Goal: Task Accomplishment & Management: Complete application form

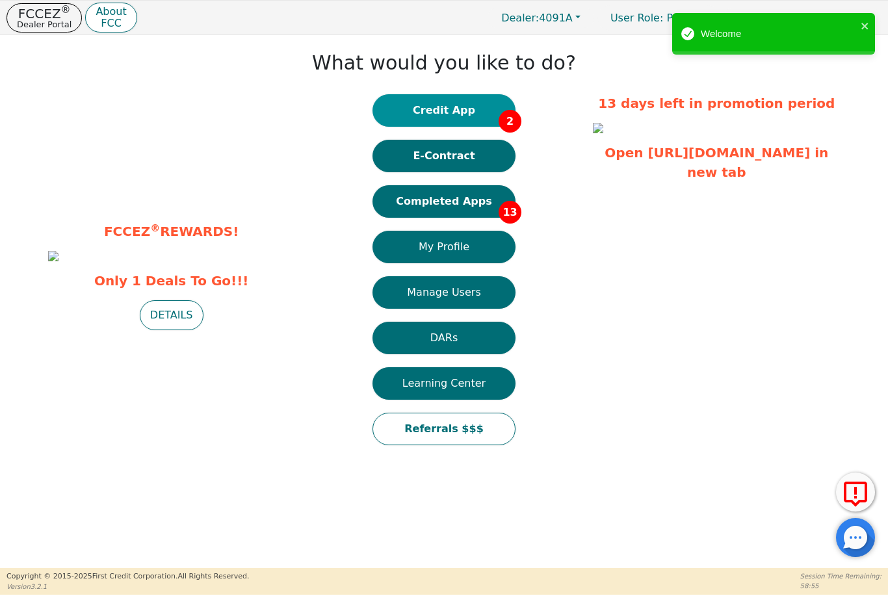
click at [467, 95] on button "Credit App 2" at bounding box center [443, 110] width 143 height 32
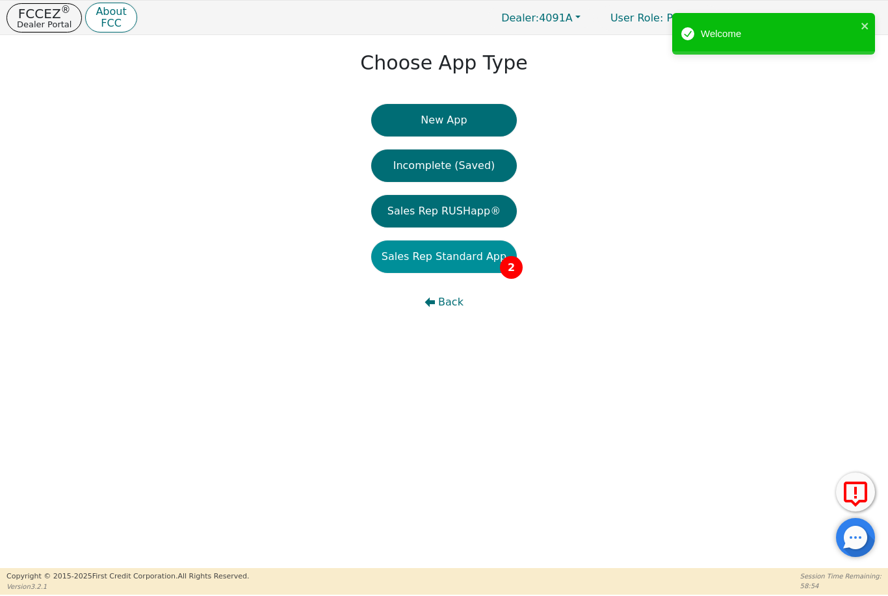
click at [480, 252] on button "Sales Rep Standard App 2" at bounding box center [444, 256] width 146 height 32
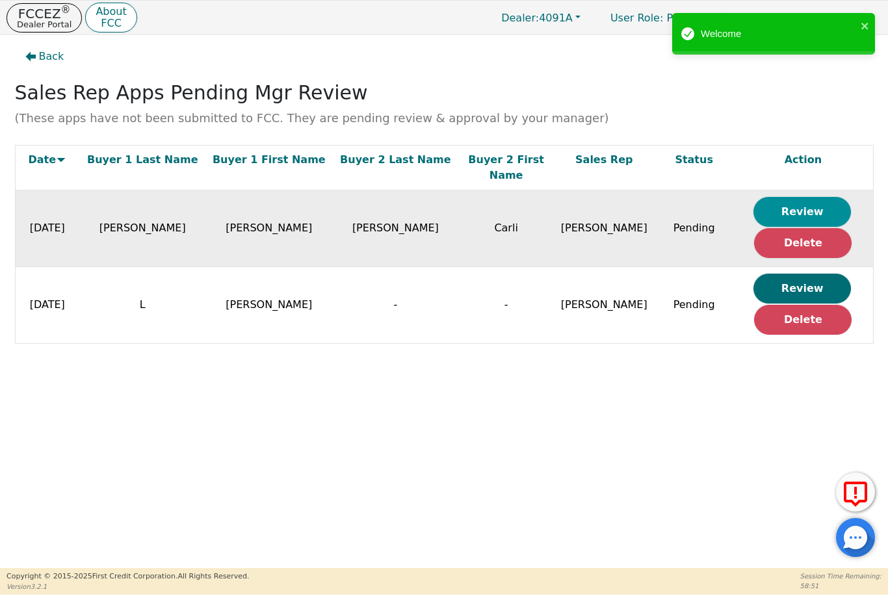
click at [822, 197] on button "Review" at bounding box center [801, 212] width 97 height 30
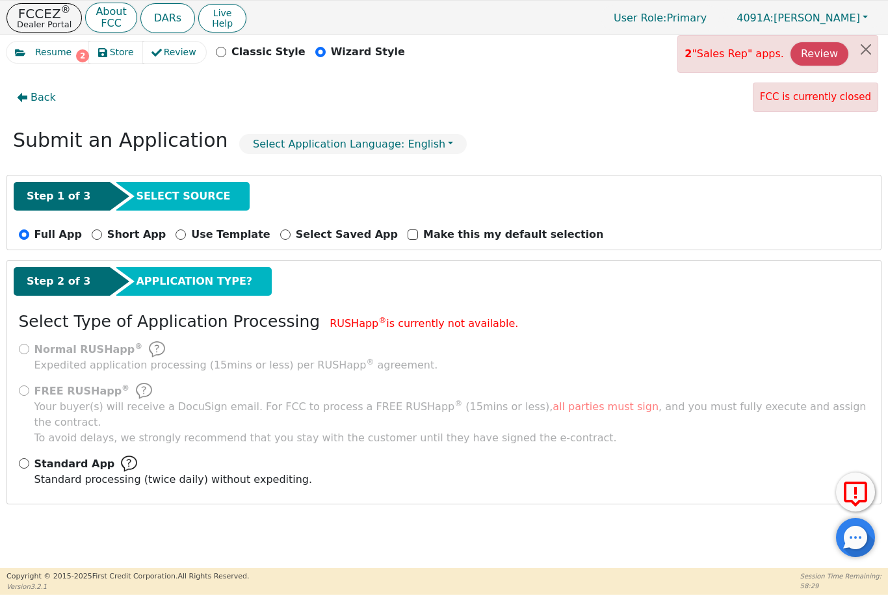
click at [77, 437] on div "Normal RUSHapp ® Expedited application processing ( 15 mins or less) per RUSHap…" at bounding box center [444, 419] width 861 height 156
click at [25, 456] on div "Standard App Standard processing (twice daily) without expediting." at bounding box center [444, 472] width 851 height 32
click at [23, 458] on input "Standard App Standard processing (twice daily) without expediting." at bounding box center [24, 463] width 10 height 10
radio input "true"
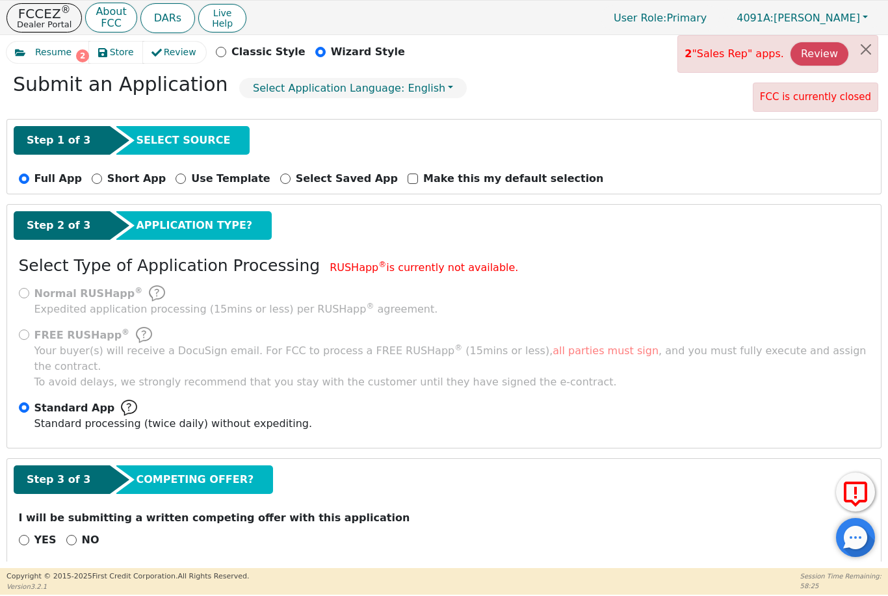
scroll to position [55, 0]
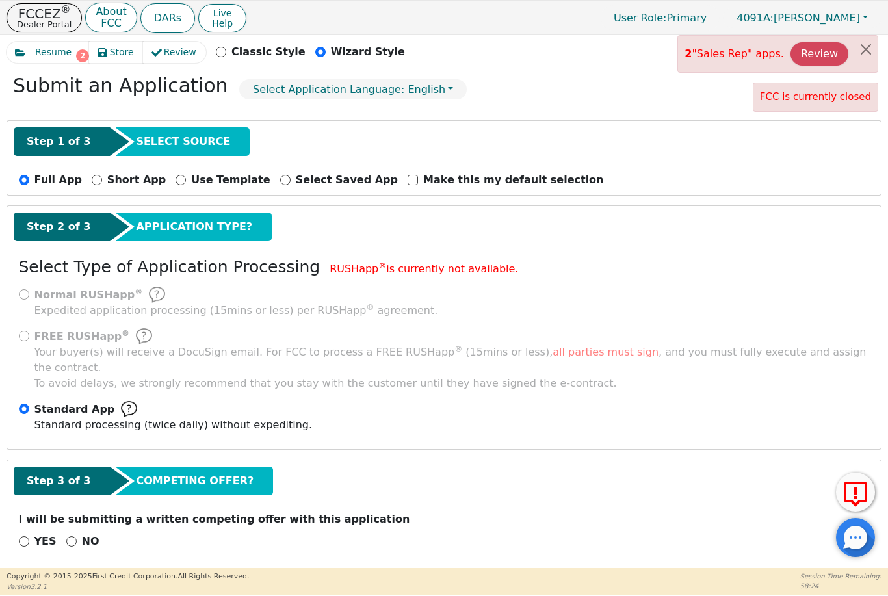
click at [74, 534] on div "NO" at bounding box center [82, 542] width 33 height 16
click at [73, 534] on div "NO" at bounding box center [82, 542] width 33 height 16
click at [70, 536] on input "NO" at bounding box center [71, 541] width 10 height 10
radio input "true"
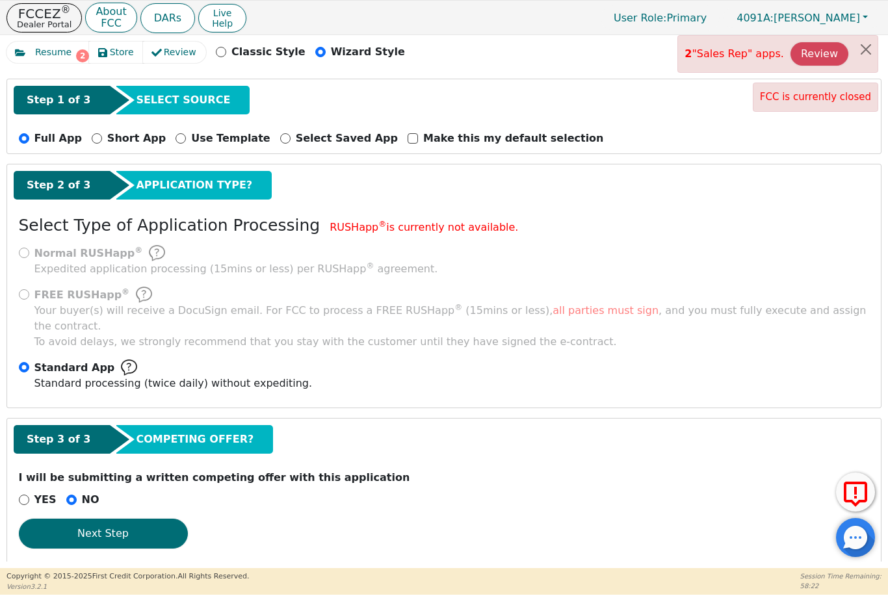
scroll to position [95, 0]
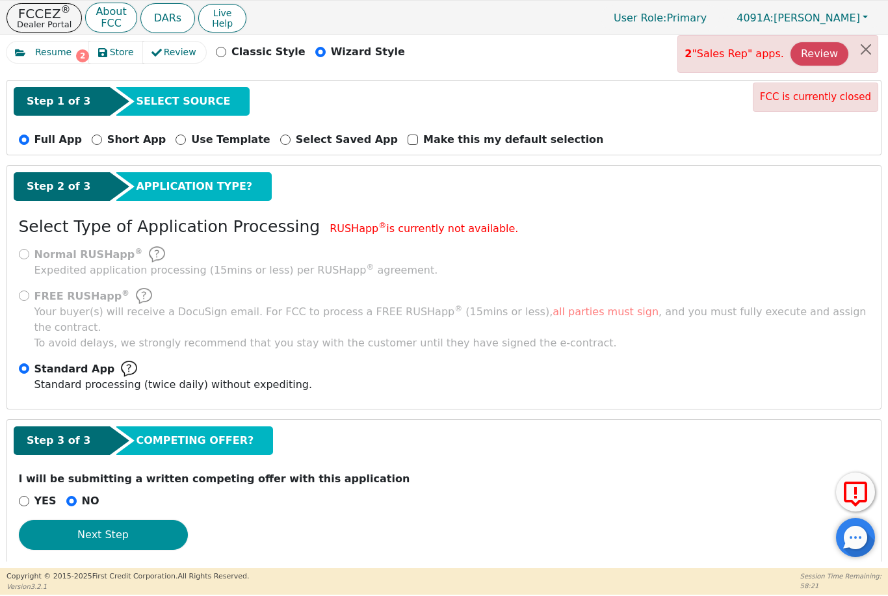
click at [140, 520] on button "Next Step" at bounding box center [103, 535] width 169 height 30
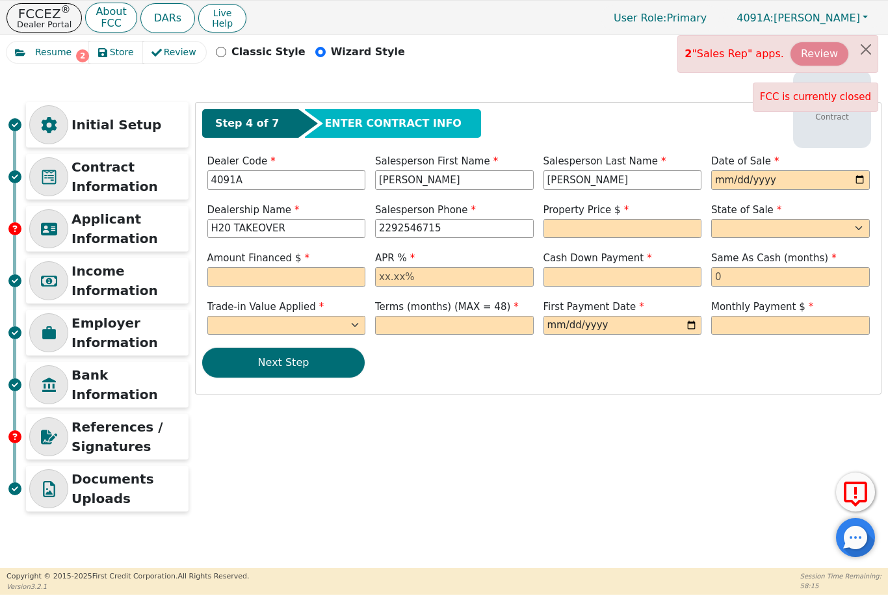
click at [825, 53] on button "Review" at bounding box center [819, 53] width 58 height 23
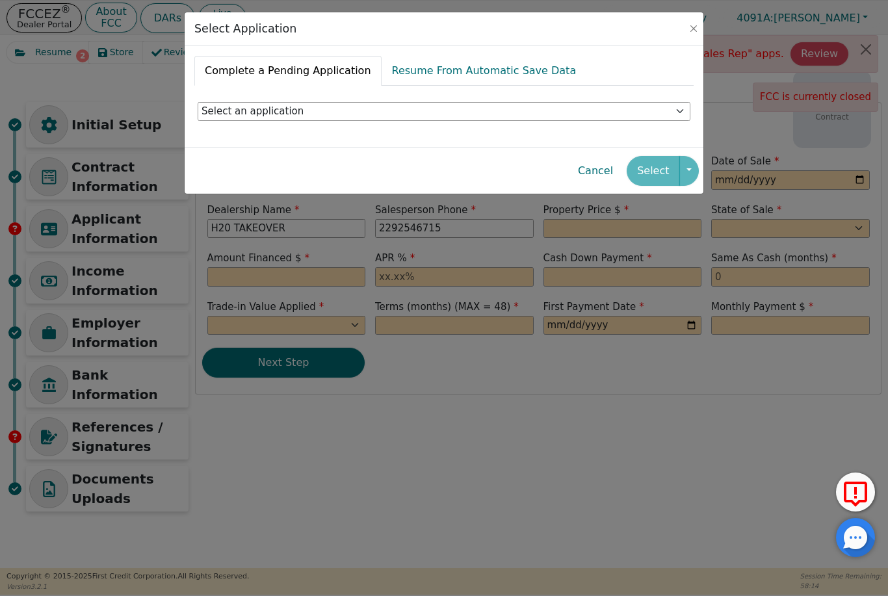
click at [543, 99] on div "Select an application Rep: [PERSON_NAME] | Cust: [PERSON_NAME] | Addr: [STREET_…" at bounding box center [443, 112] width 499 height 52
click at [561, 107] on select "Select an application Rep: [PERSON_NAME] | Cust: [PERSON_NAME] | Addr: [STREET_…" at bounding box center [444, 111] width 493 height 19
select select "7f5dfec7-7d98-4568-b7cc-1be7c56b7644"
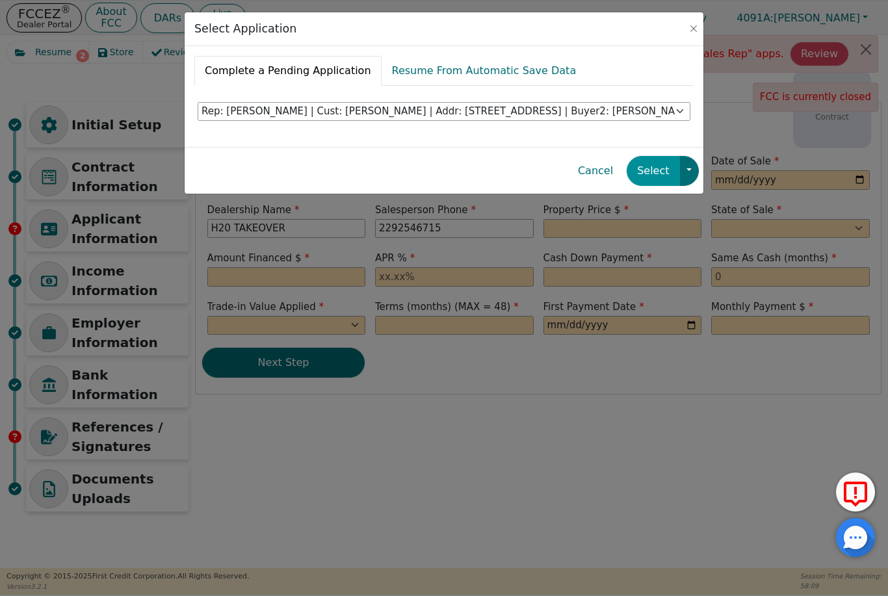
click at [665, 170] on button "Select" at bounding box center [653, 171] width 53 height 30
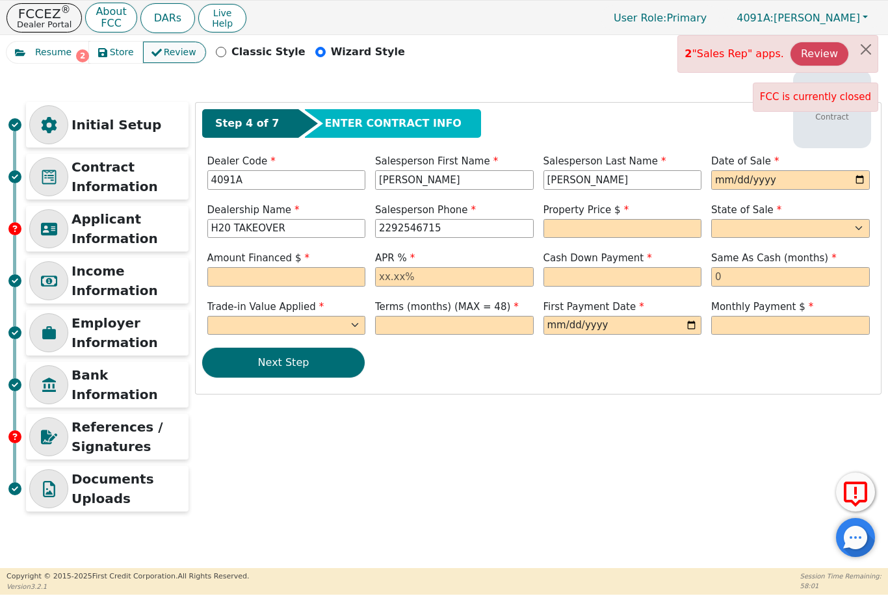
click at [177, 52] on span "Review" at bounding box center [180, 52] width 32 height 14
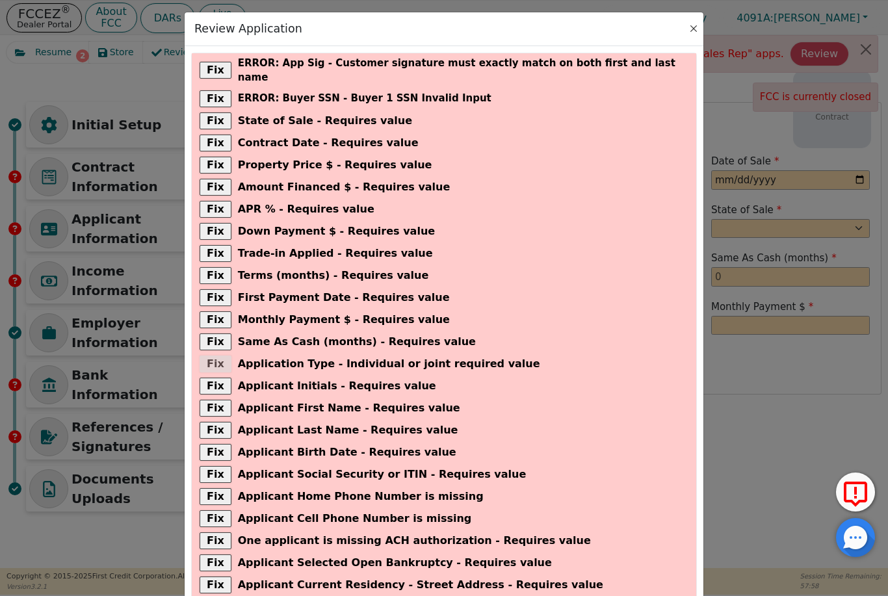
click at [689, 28] on button "Close" at bounding box center [693, 28] width 13 height 13
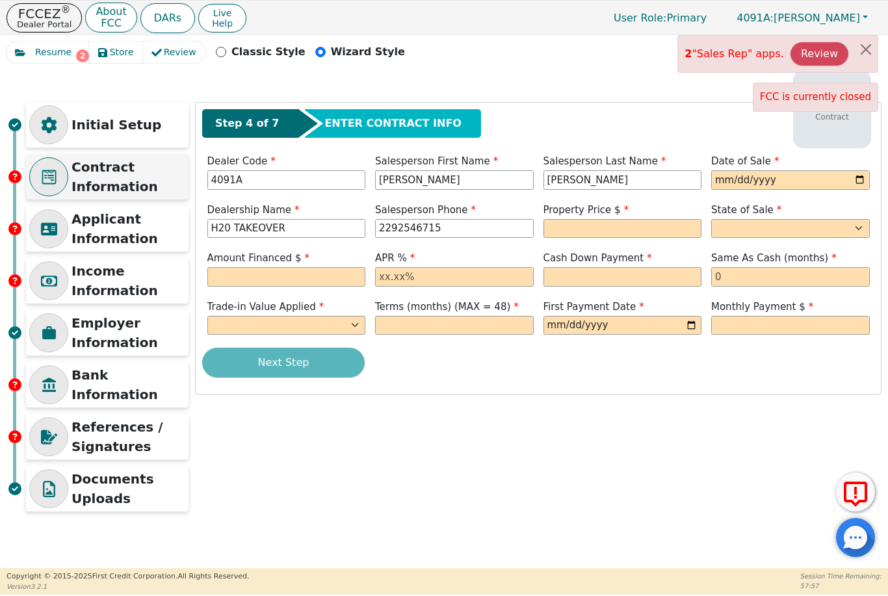
click at [151, 179] on p "Contract Information" at bounding box center [128, 176] width 114 height 39
click at [138, 228] on p "Applicant Information" at bounding box center [128, 228] width 114 height 39
click at [129, 193] on p "Contract Information" at bounding box center [128, 176] width 114 height 39
click at [869, 45] on button "Close alert" at bounding box center [865, 49] width 23 height 27
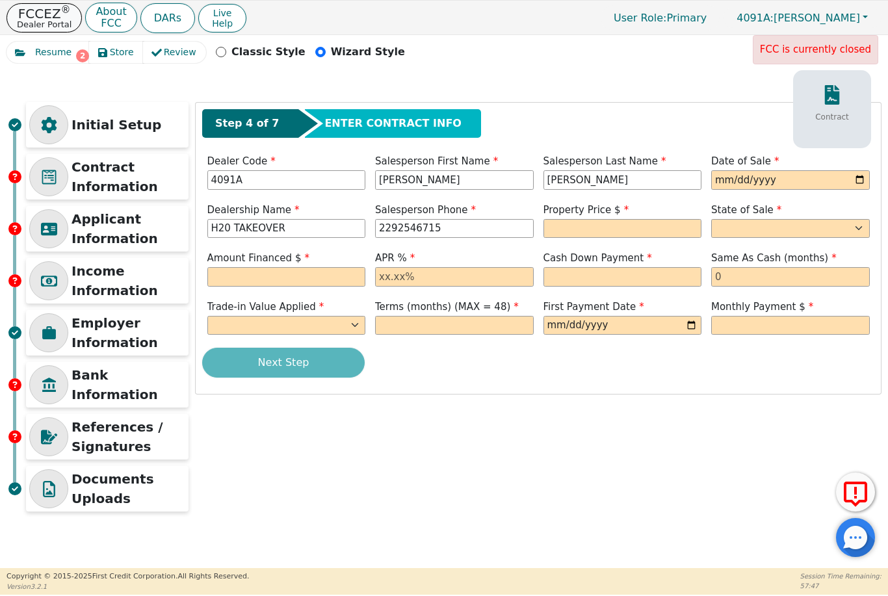
click at [42, 20] on p "Dealer Portal" at bounding box center [44, 24] width 55 height 8
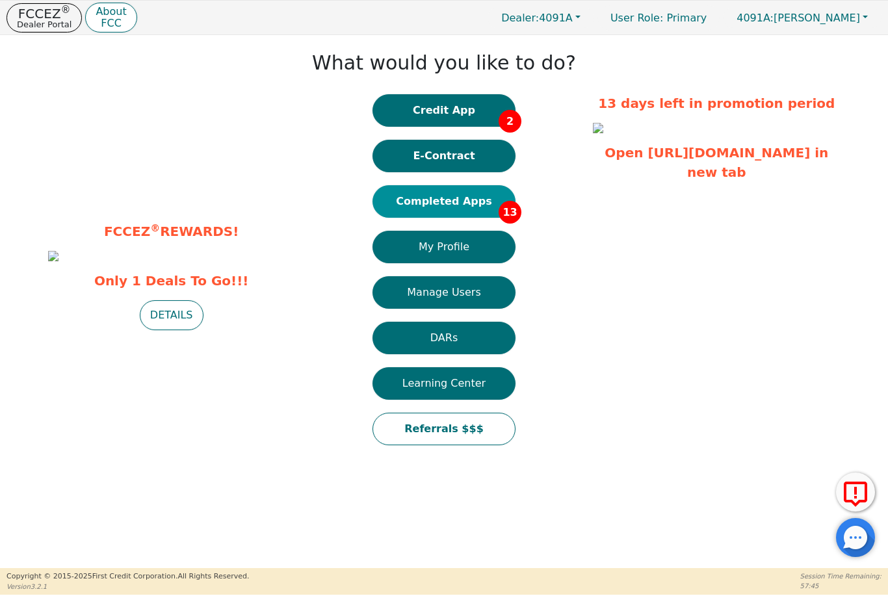
click at [471, 197] on button "Completed Apps 13" at bounding box center [443, 201] width 143 height 32
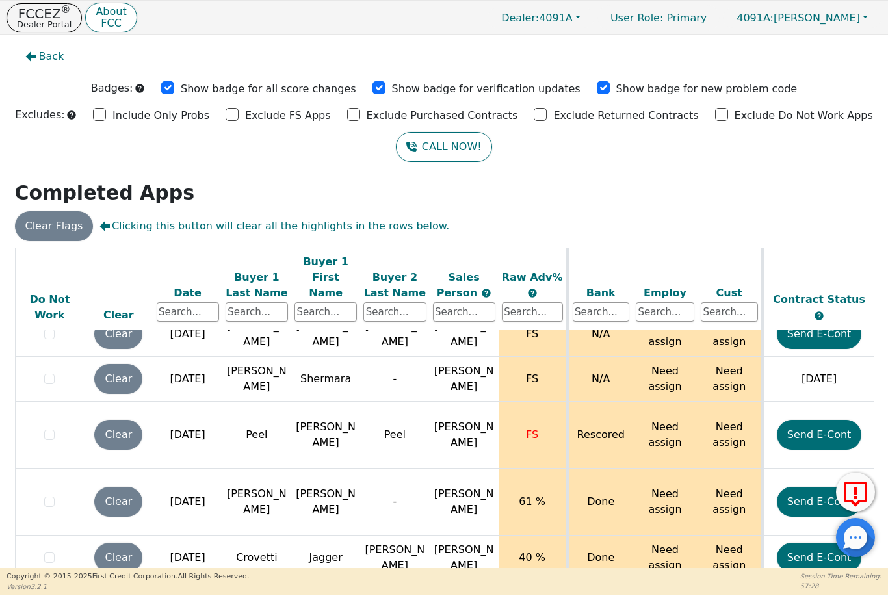
scroll to position [324, 0]
click at [52, 22] on p "Dealer Portal" at bounding box center [44, 24] width 55 height 8
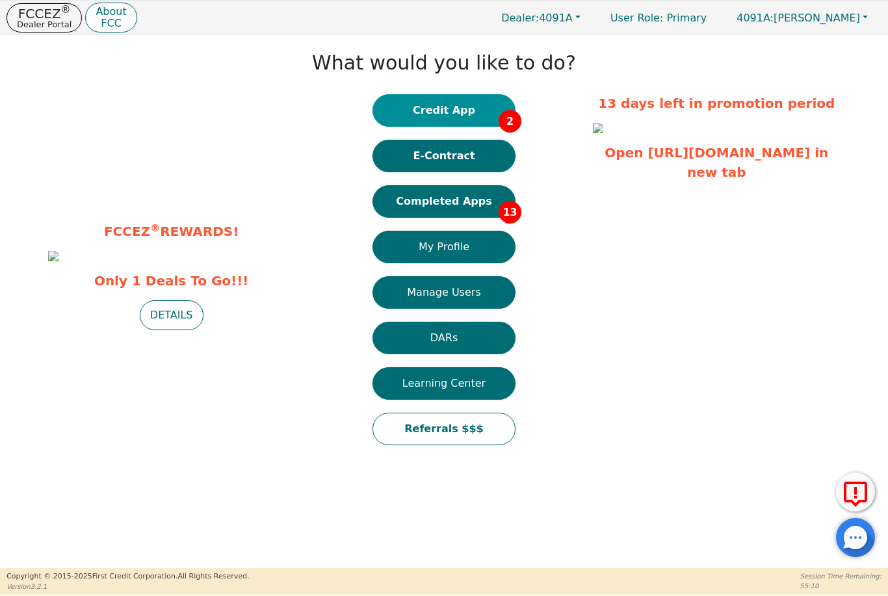
click at [465, 100] on button "Credit App 2" at bounding box center [443, 110] width 143 height 32
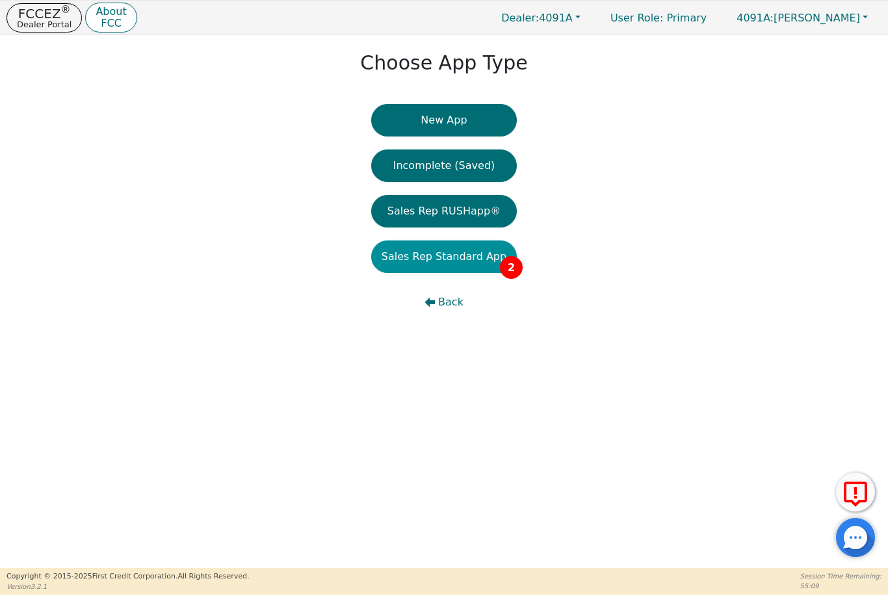
click at [476, 250] on button "Sales Rep Standard App 2" at bounding box center [444, 256] width 146 height 32
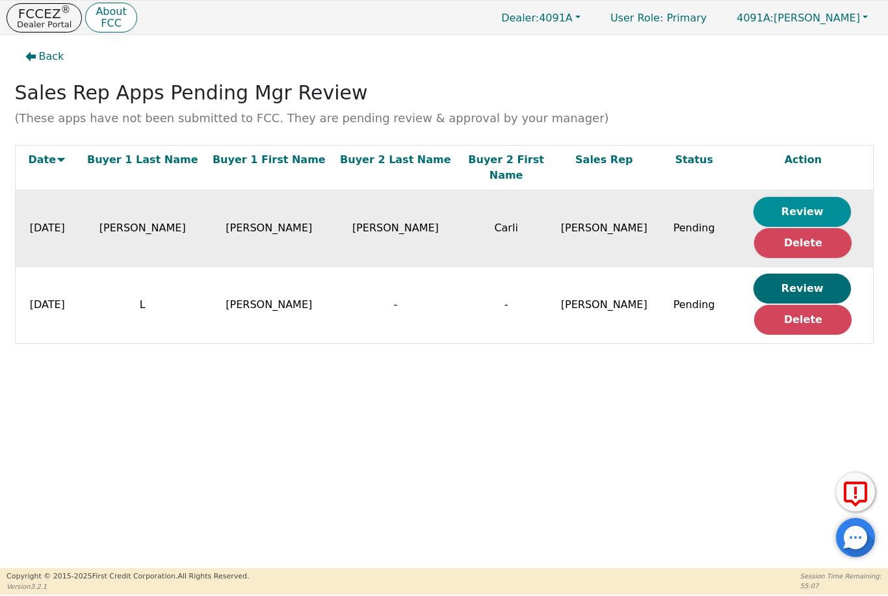
click at [820, 197] on button "Review" at bounding box center [801, 212] width 97 height 30
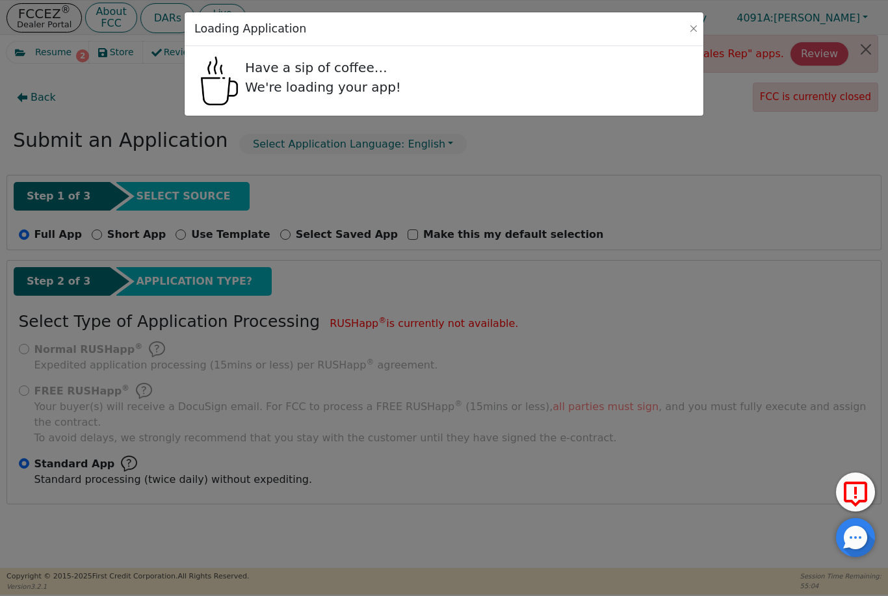
radio input "true"
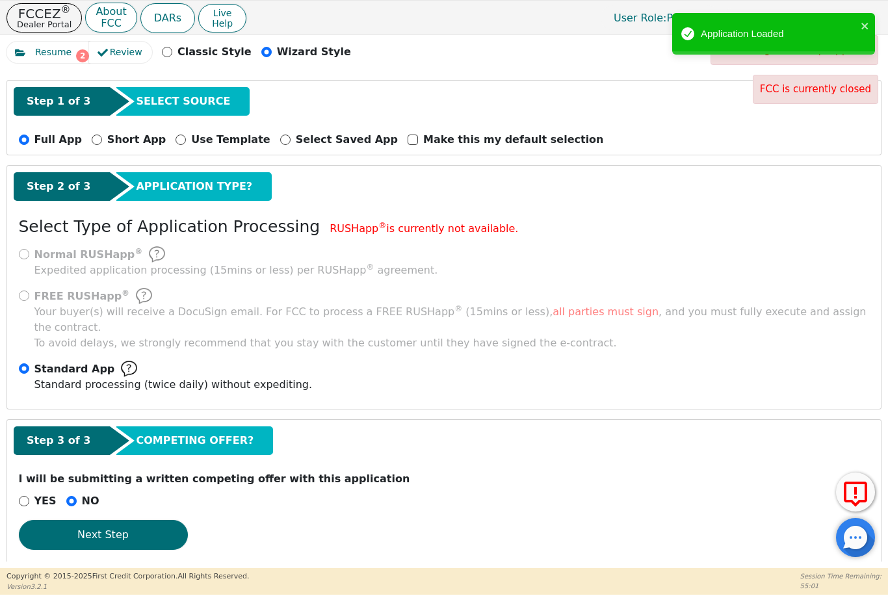
scroll to position [94, 0]
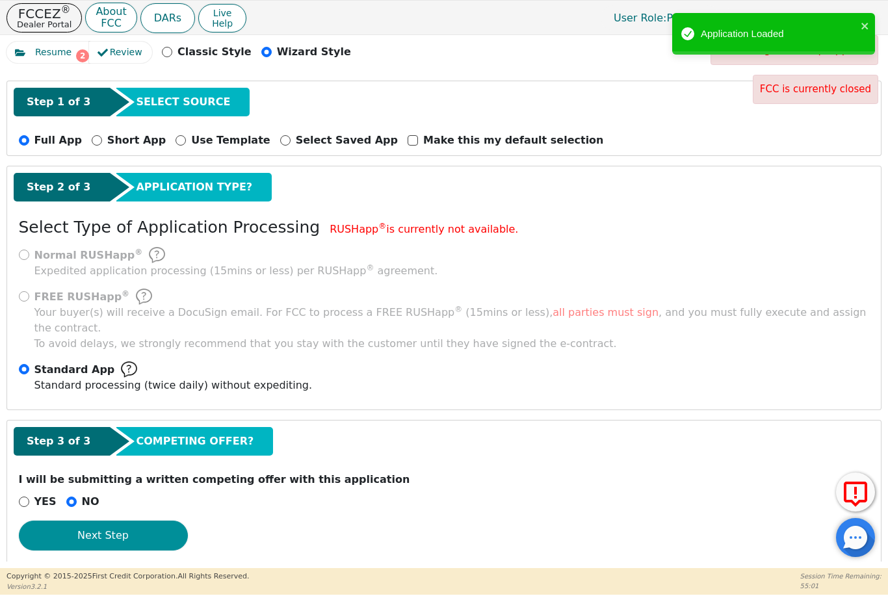
click at [161, 522] on button "Next Step" at bounding box center [103, 536] width 169 height 30
select select "GA"
select select "n"
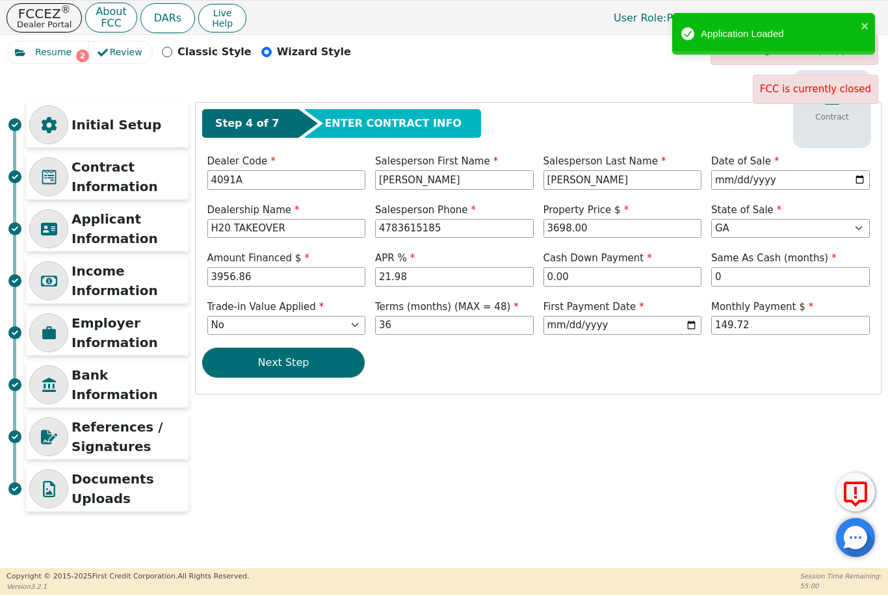
scroll to position [0, 0]
click at [148, 497] on p "Documents Uploads" at bounding box center [128, 488] width 114 height 39
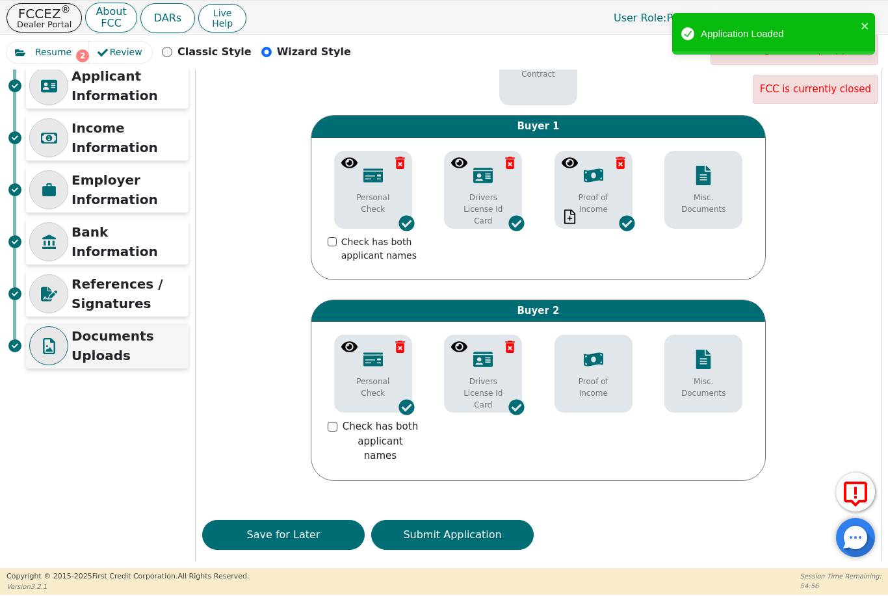
scroll to position [142, 0]
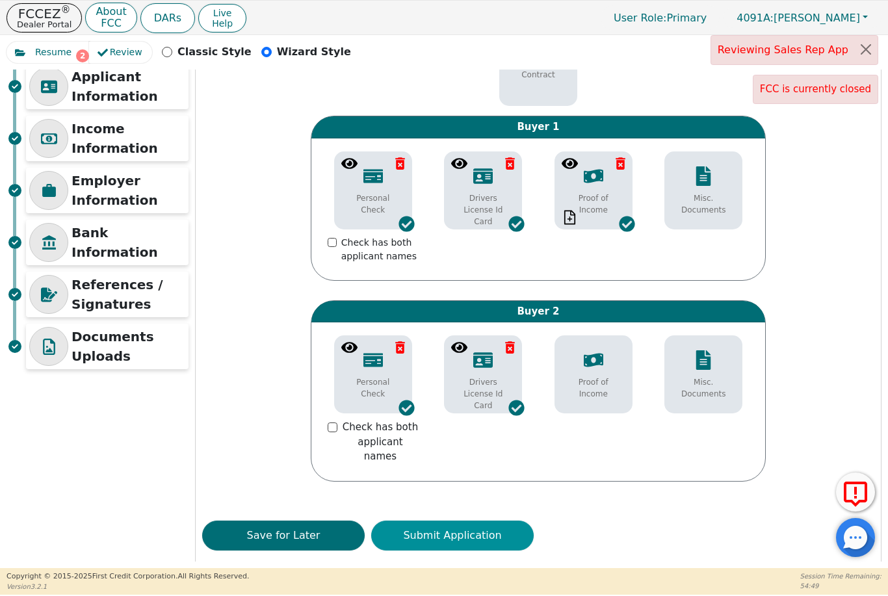
click at [453, 521] on button "Submit Application" at bounding box center [452, 536] width 162 height 30
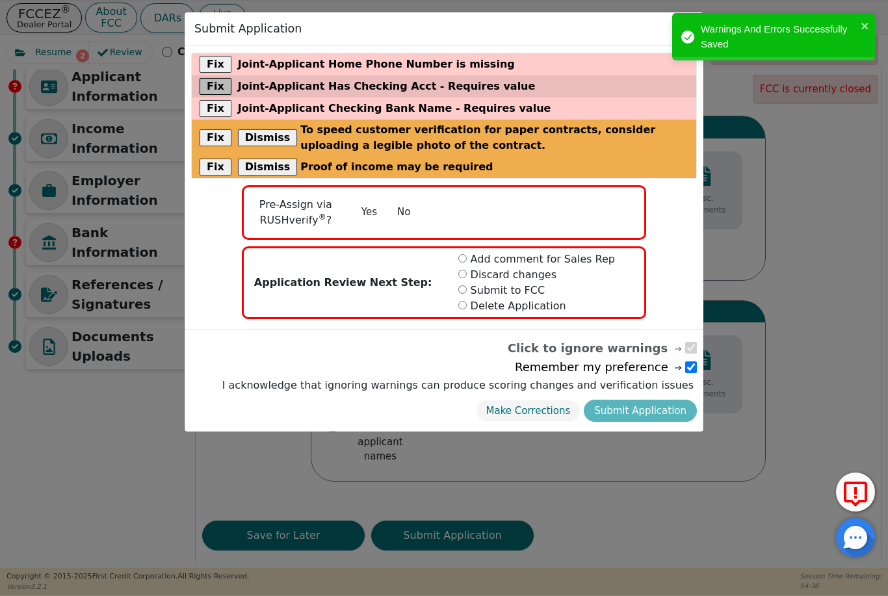
click at [213, 79] on button "Fix" at bounding box center [216, 86] width 32 height 17
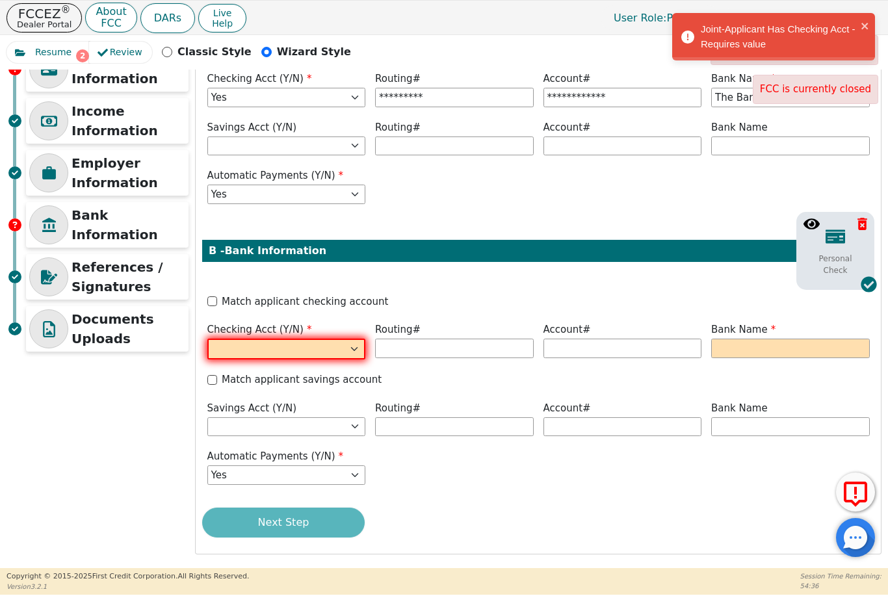
click at [208, 304] on input "Match applicant checking account" at bounding box center [212, 301] width 10 height 10
checkbox input "true"
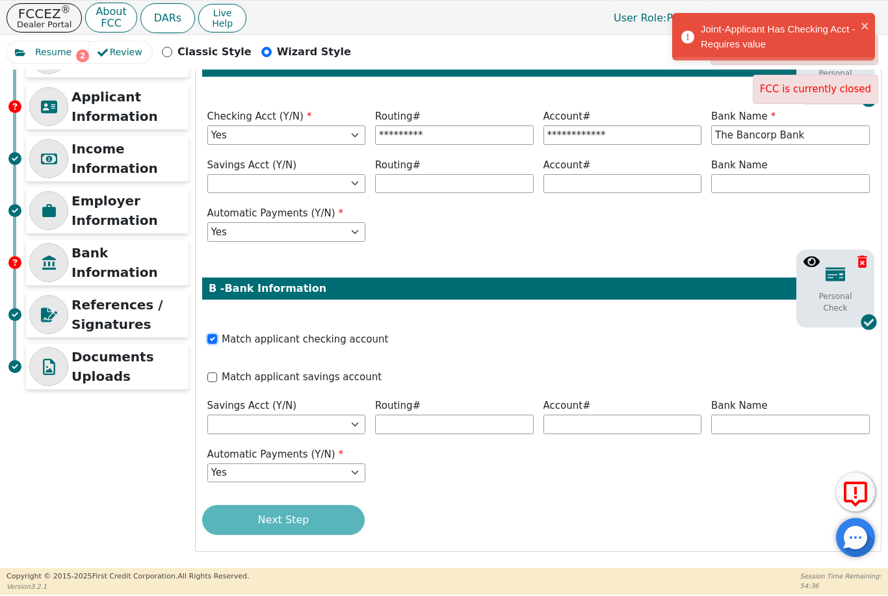
scroll to position [110, 0]
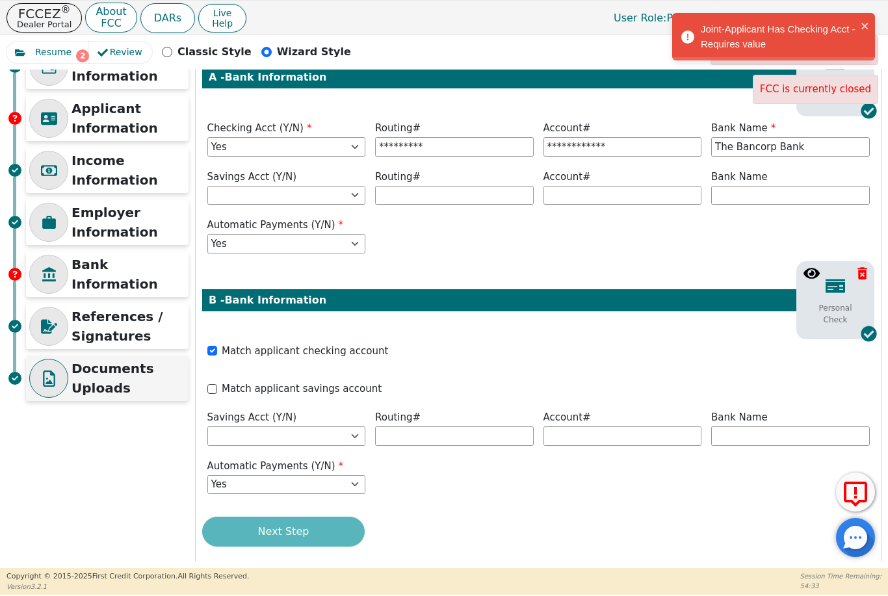
click at [136, 383] on p "Documents Uploads" at bounding box center [128, 378] width 114 height 39
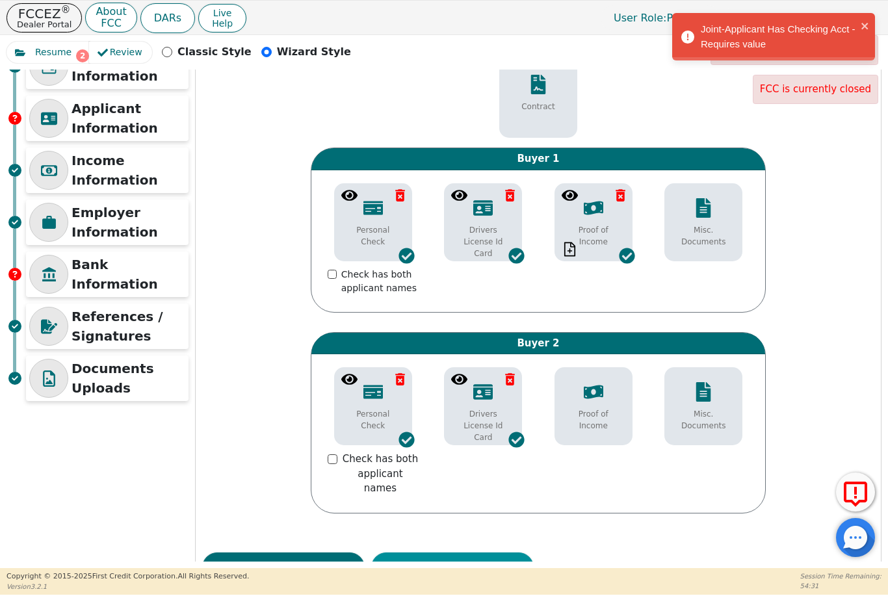
click at [463, 552] on button "Submit Application" at bounding box center [452, 567] width 162 height 30
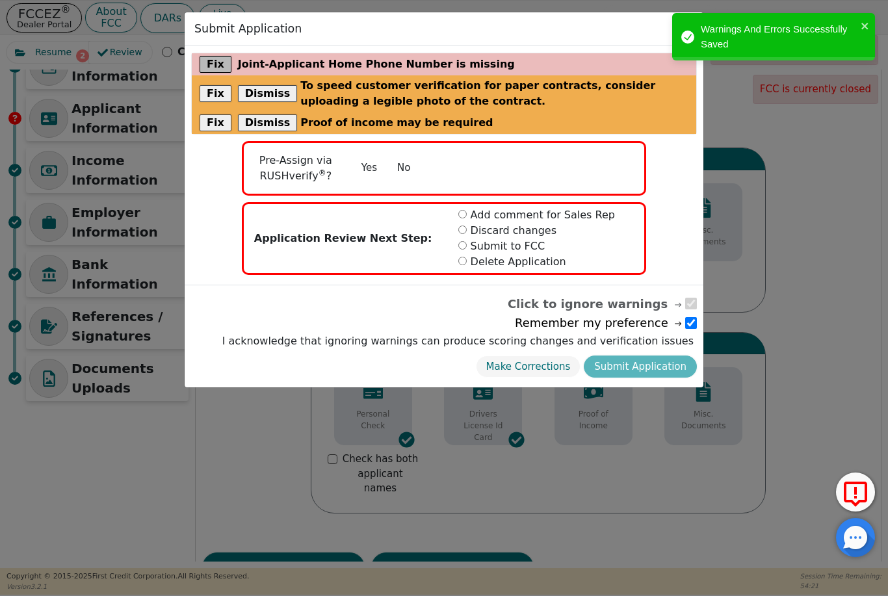
click at [220, 59] on button "Fix" at bounding box center [216, 64] width 32 height 17
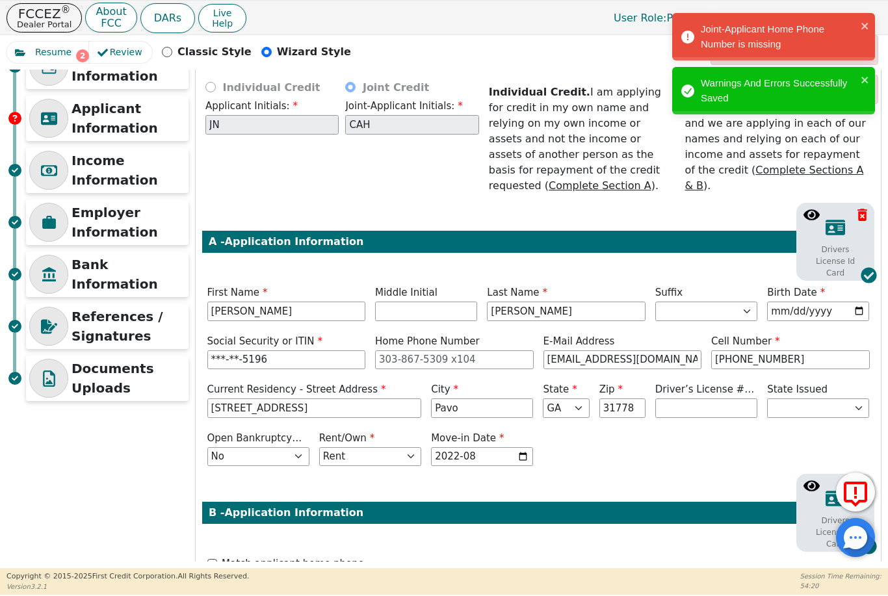
scroll to position [405, 0]
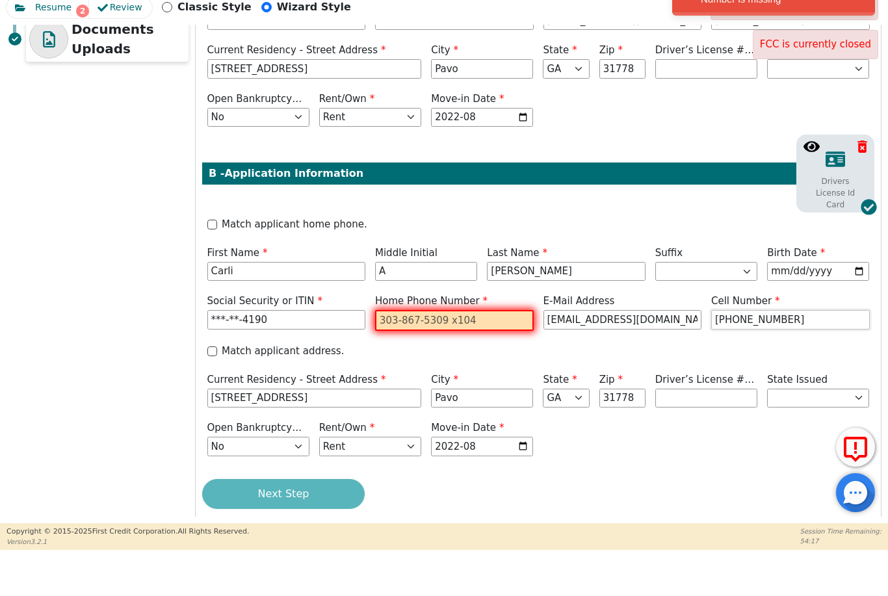
click at [798, 355] on input "[PHONE_NUMBER]" at bounding box center [790, 364] width 159 height 19
click at [688, 355] on input "[EMAIL_ADDRESS][DOMAIN_NAME]" at bounding box center [622, 364] width 159 height 19
click at [727, 355] on input "[PHONE_NUMBER]" at bounding box center [790, 364] width 159 height 19
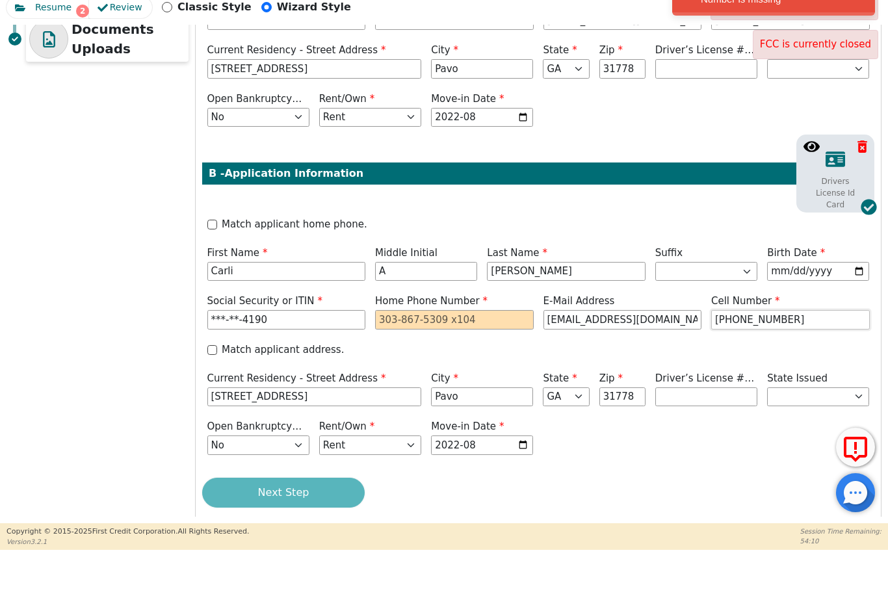
scroll to position [404, 0]
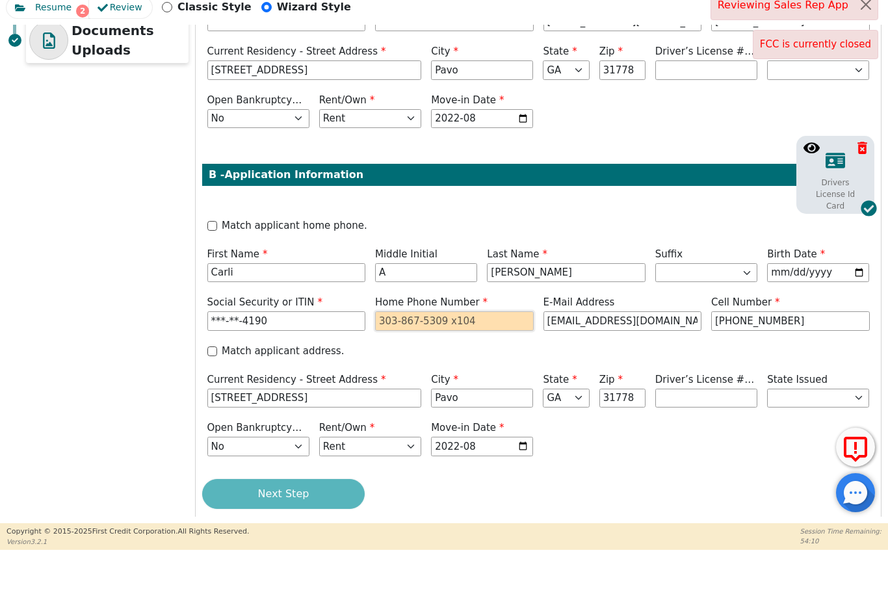
click at [445, 356] on input "tel" at bounding box center [454, 365] width 159 height 19
click at [415, 356] on input "tel" at bounding box center [454, 365] width 159 height 19
click at [761, 356] on input "[PHONE_NUMBER]" at bounding box center [790, 365] width 159 height 19
click at [760, 356] on input "[PHONE_NUMBER]" at bounding box center [790, 365] width 159 height 19
click at [723, 356] on input "[PHONE_NUMBER]" at bounding box center [790, 365] width 159 height 19
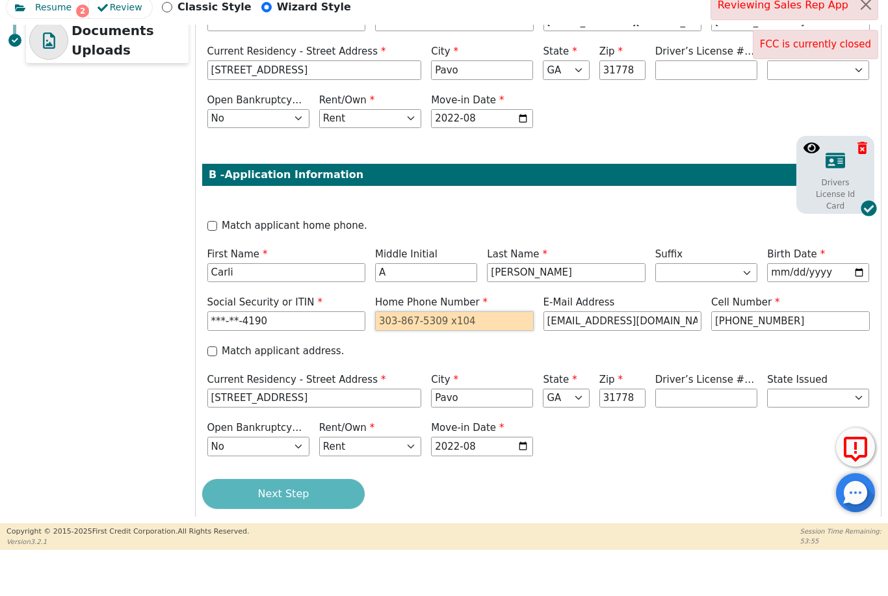
click at [422, 356] on input "tel" at bounding box center [454, 365] width 159 height 19
paste input "[PHONE_NUMBER]"
type input "[PHONE_NUMBER]"
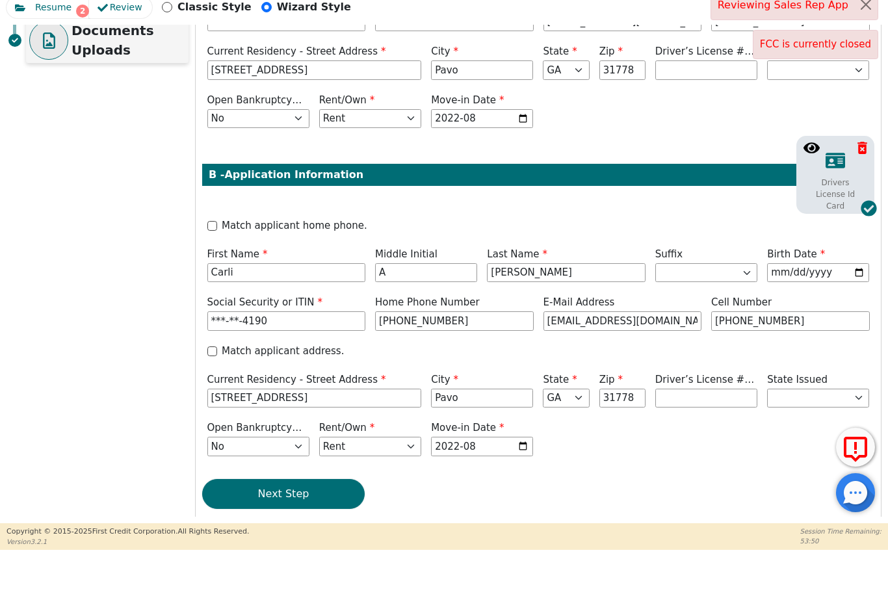
click at [111, 66] on p "Documents Uploads" at bounding box center [128, 85] width 114 height 39
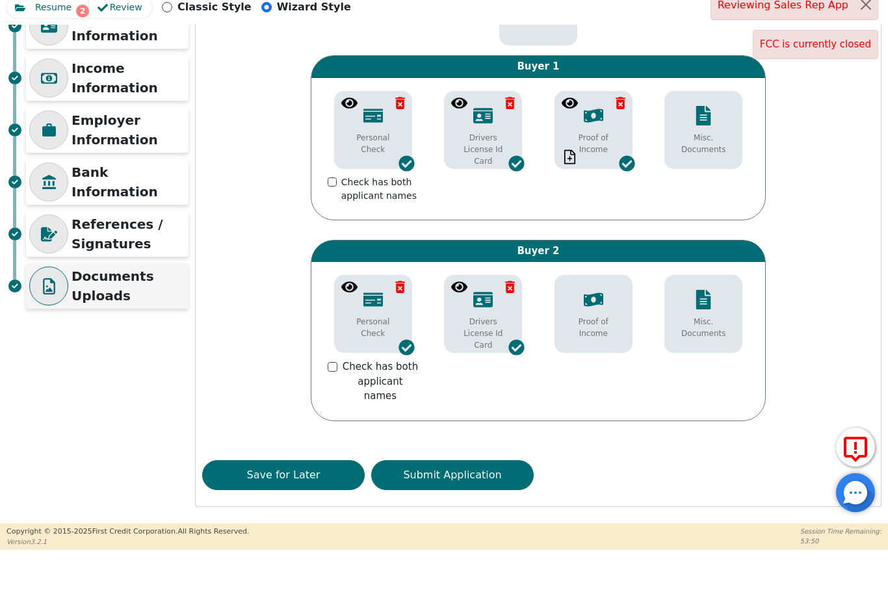
scroll to position [142, 0]
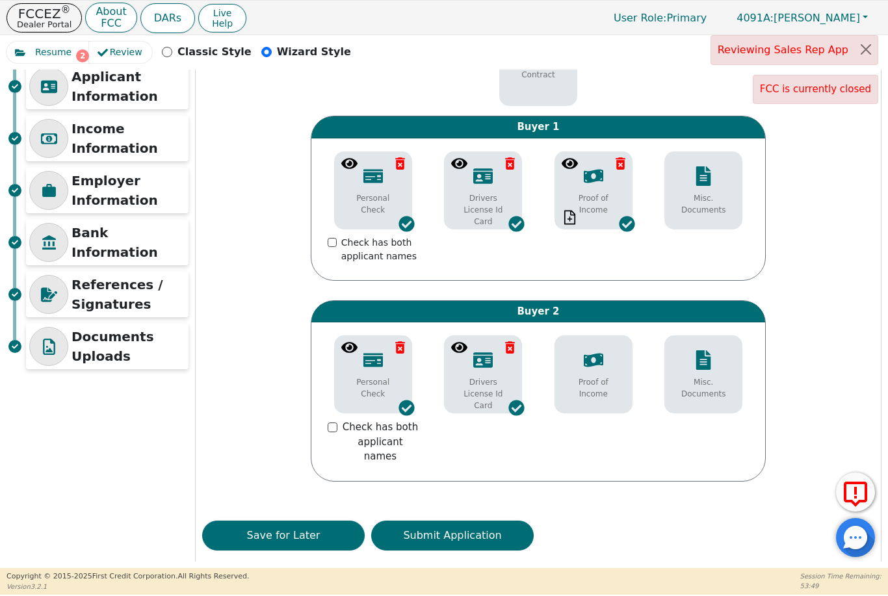
click at [473, 480] on div "Buyer 1 Personal Check Check has both applicant names Drivers License Id Card P…" at bounding box center [538, 308] width 662 height 385
click at [479, 523] on button "Submit Application" at bounding box center [452, 536] width 162 height 30
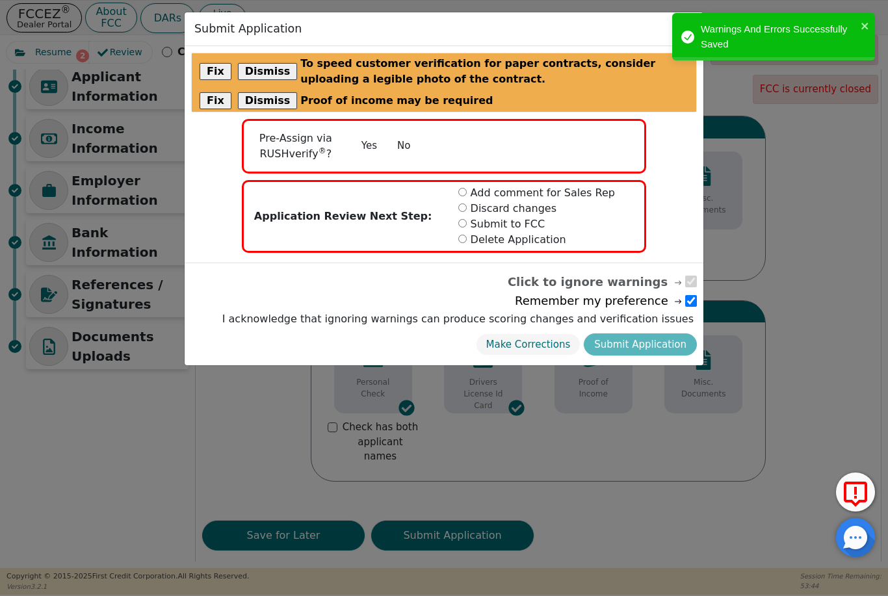
click at [377, 135] on button "Yes" at bounding box center [369, 146] width 36 height 23
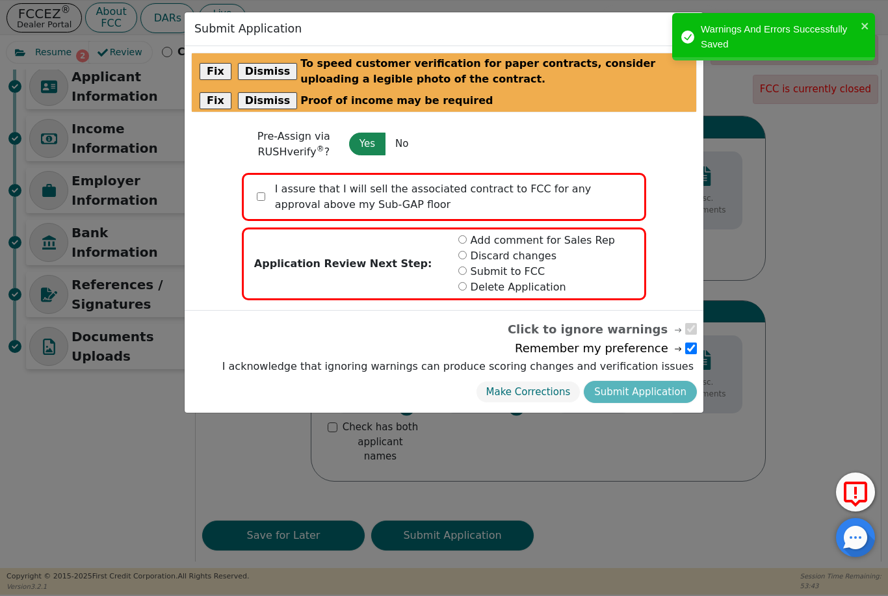
click at [265, 197] on input "checkbox" at bounding box center [261, 196] width 8 height 8
checkbox input "true"
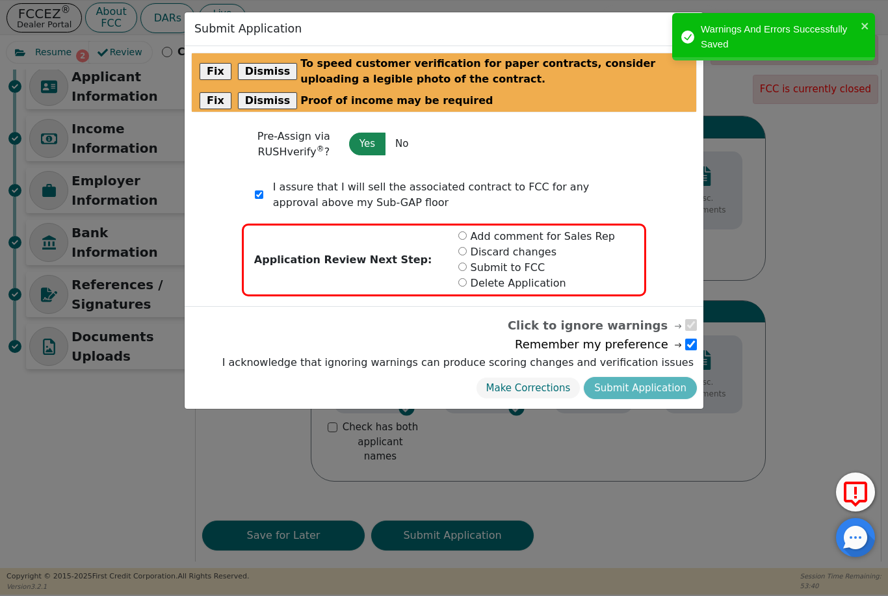
click at [467, 266] on input "radio" at bounding box center [462, 267] width 8 height 8
radio input "true"
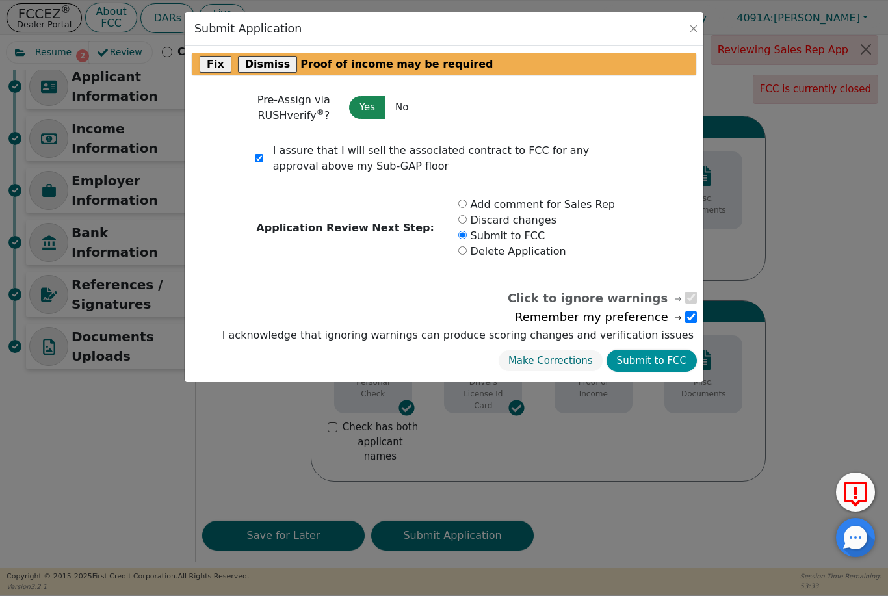
click at [663, 357] on button "Submit to FCC" at bounding box center [651, 361] width 90 height 23
